Goal: Transaction & Acquisition: Purchase product/service

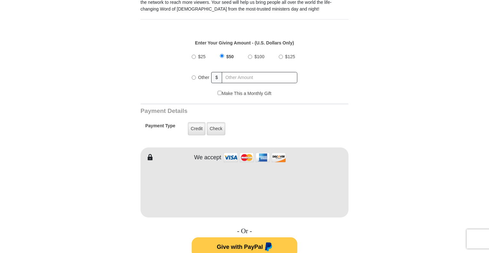
scroll to position [225, 0]
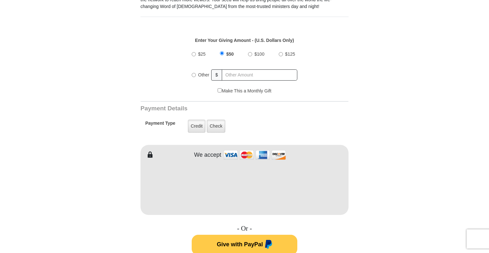
click at [193, 73] on input "Other" at bounding box center [194, 75] width 4 height 4
radio input "true"
type input "130.00"
drag, startPoint x: 73, startPoint y: 191, endPoint x: 144, endPoint y: 182, distance: 71.0
click at [75, 191] on form "VICTORY Channel Online Giving VICTORY Channel is a worldwide, on-air television…" at bounding box center [244, 180] width 365 height 766
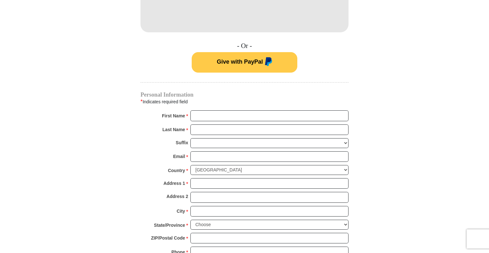
scroll to position [420, 0]
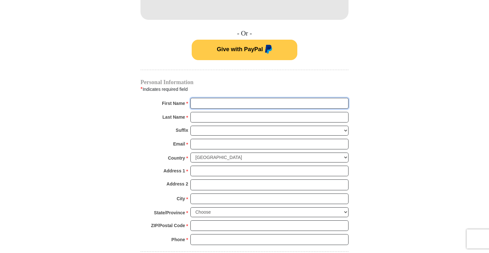
click at [231, 98] on input "First Name *" at bounding box center [270, 103] width 158 height 11
type input "TERESA"
drag, startPoint x: 244, startPoint y: 103, endPoint x: 249, endPoint y: 103, distance: 5.2
click at [246, 103] on div "First Name * TERESA Please enter First Name" at bounding box center [245, 105] width 208 height 14
click at [243, 115] on input "Last Name *" at bounding box center [270, 117] width 158 height 11
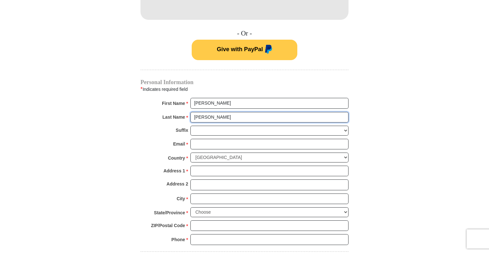
type input "WEBB"
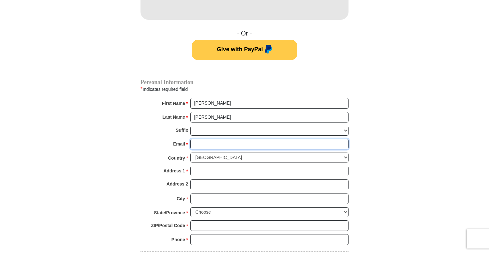
click at [214, 139] on input "Email *" at bounding box center [270, 144] width 158 height 11
type input "TERESAWALKERWEBB@BELLSOUTH.NET"
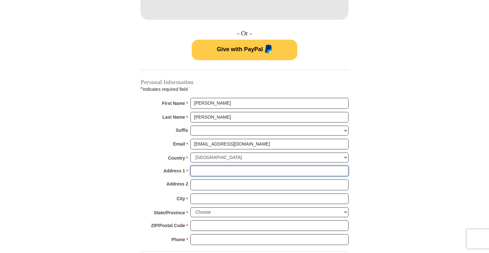
click at [228, 166] on input "Address 1 *" at bounding box center [270, 171] width 158 height 11
type input "154 LANDAU LANE"
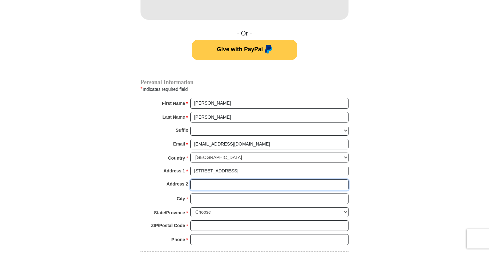
click at [234, 180] on input "Address 2" at bounding box center [270, 185] width 158 height 11
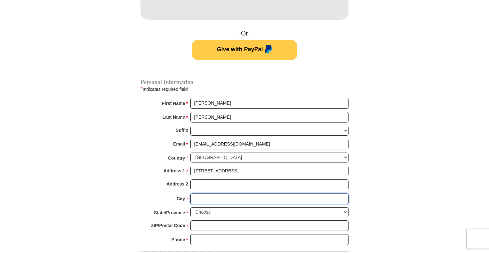
click at [227, 194] on input "City *" at bounding box center [270, 199] width 158 height 11
type input "ANDERSON"
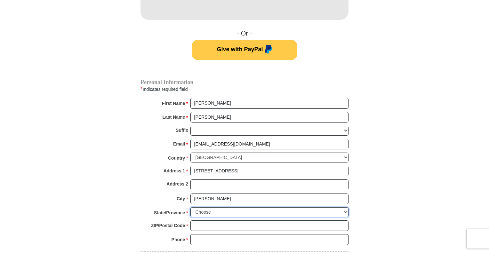
click at [347, 208] on select "Choose Alabama Alaska American Samoa Arizona Arkansas Armed Forces Americas Arm…" at bounding box center [270, 213] width 158 height 10
select select "SC"
click at [191, 208] on select "Choose Alabama Alaska American Samoa Arizona Arkansas Armed Forces Americas Arm…" at bounding box center [270, 213] width 158 height 10
click at [213, 221] on input "ZIP/Postal Code *" at bounding box center [270, 226] width 158 height 11
type input "29625"
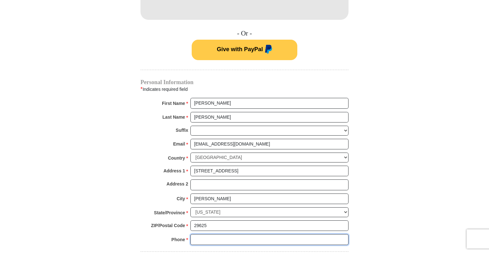
click at [223, 234] on input "Phone * *" at bounding box center [270, 239] width 158 height 11
type input "8645566329"
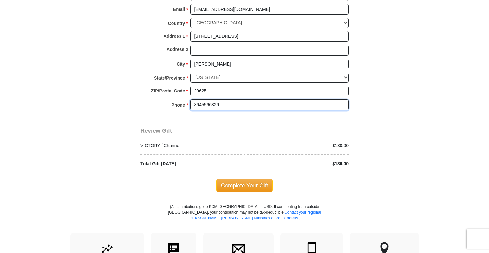
scroll to position [557, 0]
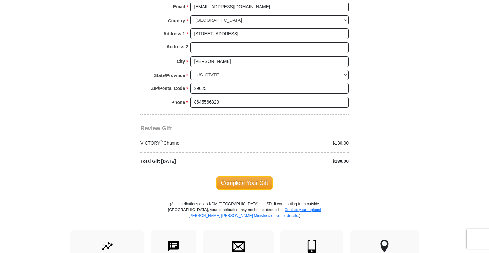
click at [245, 176] on span "Complete Your Gift" at bounding box center [245, 182] width 57 height 13
